Goal: Find contact information: Find contact information

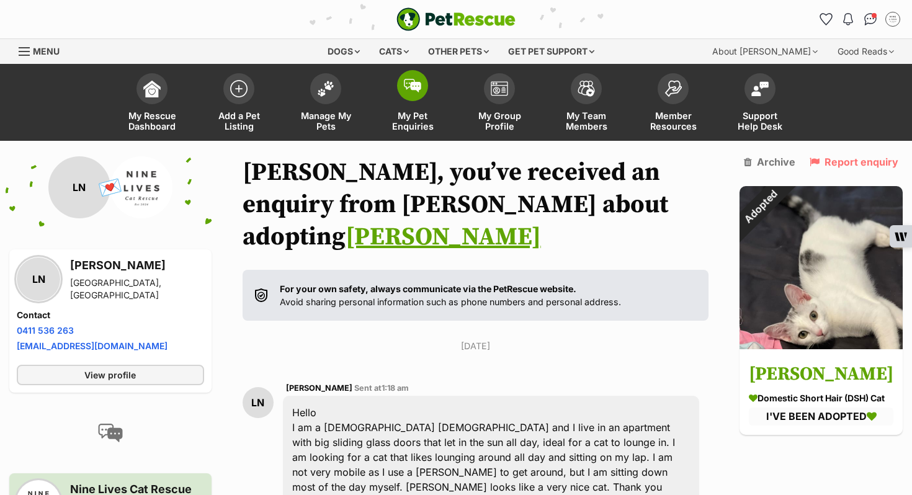
click at [408, 96] on span at bounding box center [412, 85] width 31 height 31
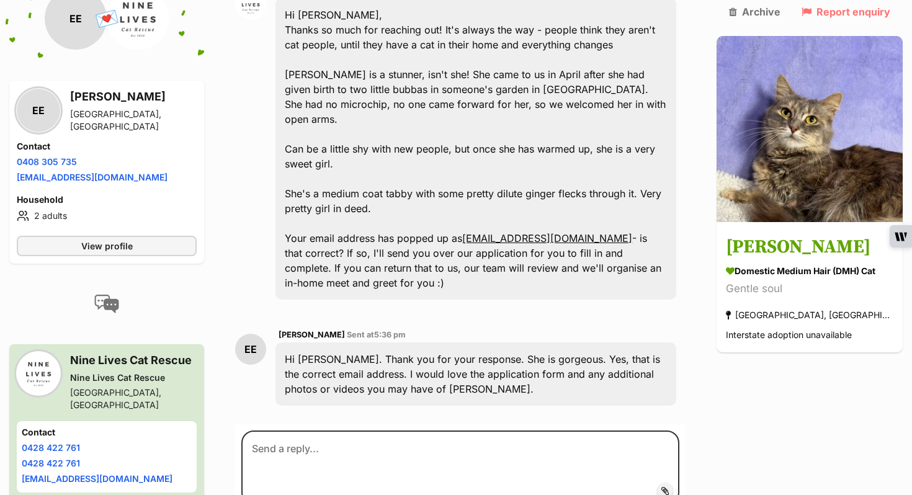
scroll to position [628, 0]
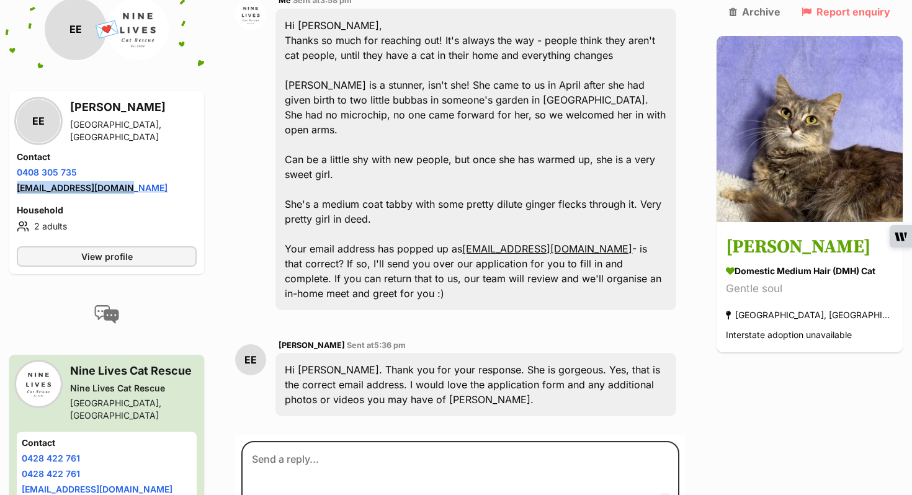
drag, startPoint x: 140, startPoint y: 141, endPoint x: 17, endPoint y: 138, distance: 122.3
click at [17, 181] on li "Email address emjayevans@outlook.com" at bounding box center [107, 187] width 180 height 13
copy link "emjayevans@outlook.com"
